Goal: Task Accomplishment & Management: Complete application form

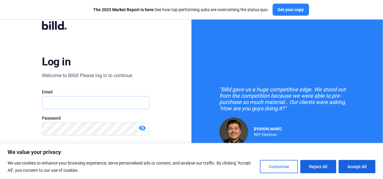
type input "[EMAIL_ADDRESS][DOMAIN_NAME]"
click at [280, 167] on button "Customise" at bounding box center [279, 166] width 38 height 13
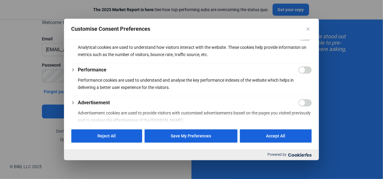
scroll to position [120, 0]
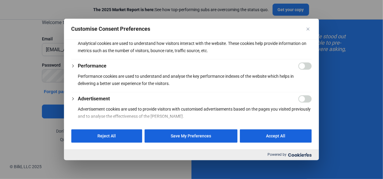
click at [199, 134] on button "Save My Preferences" at bounding box center [191, 136] width 93 height 13
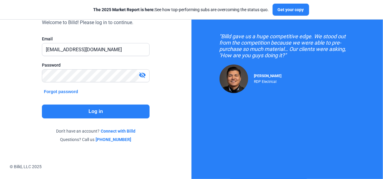
click at [92, 110] on button "Log in" at bounding box center [95, 112] width 107 height 14
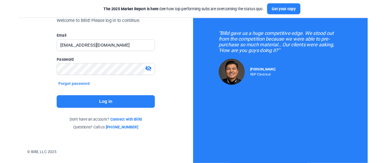
scroll to position [0, 0]
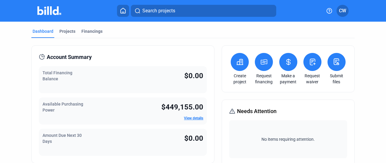
click at [238, 81] on link "Create project" at bounding box center [239, 79] width 21 height 12
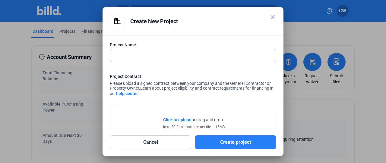
click at [204, 55] on input "text" at bounding box center [193, 55] width 166 height 12
paste input "Springfield Sangamon County [GEOGRAPHIC_DATA] [GEOGRAPHIC_DATA]"
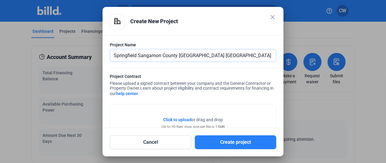
click at [201, 56] on input "Springfield Sangamon County [GEOGRAPHIC_DATA] [GEOGRAPHIC_DATA]" at bounding box center [193, 55] width 166 height 12
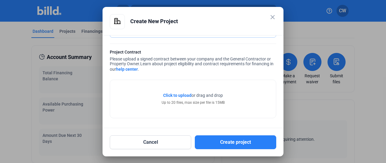
type input "Springfield [GEOGRAPHIC_DATA] [GEOGRAPHIC_DATA]"
click at [178, 97] on span "Click to upload" at bounding box center [177, 95] width 28 height 5
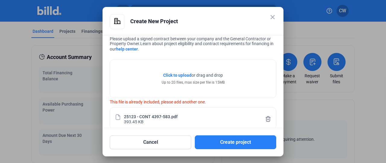
scroll to position [54, 0]
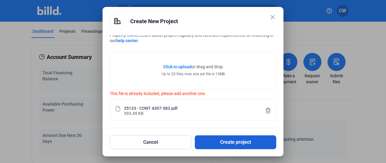
click at [222, 142] on button "Create project" at bounding box center [235, 143] width 81 height 14
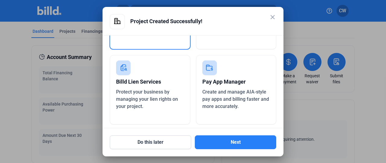
scroll to position [79, 0]
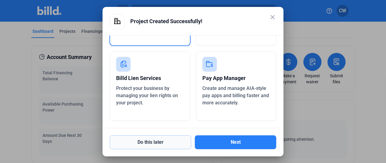
click at [167, 144] on button "Do this later" at bounding box center [150, 143] width 81 height 14
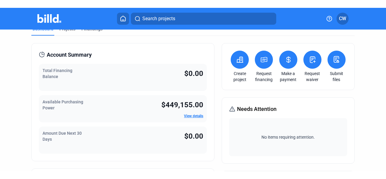
scroll to position [0, 0]
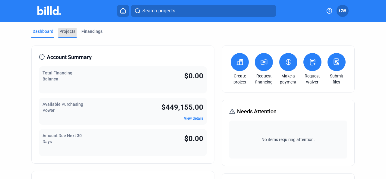
click at [68, 33] on div "Projects" at bounding box center [67, 31] width 16 height 6
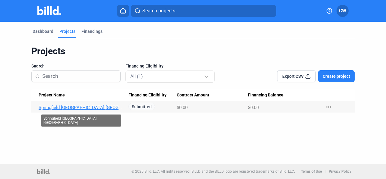
click at [74, 105] on link "Springfield [GEOGRAPHIC_DATA] [GEOGRAPHIC_DATA]" at bounding box center [81, 107] width 85 height 5
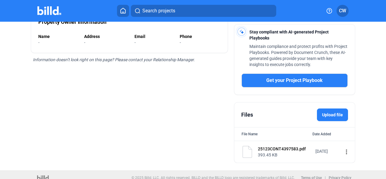
scroll to position [166, 0]
